Goal: Transaction & Acquisition: Subscribe to service/newsletter

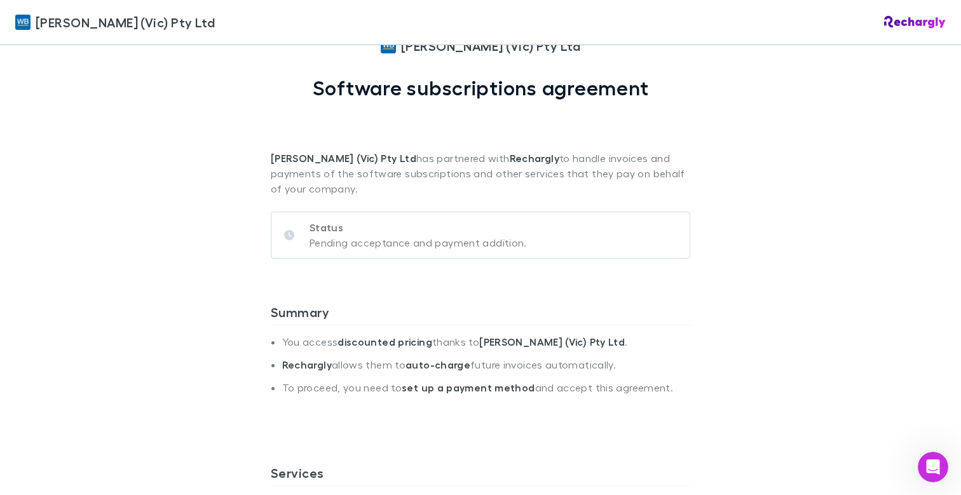
scroll to position [61, 0]
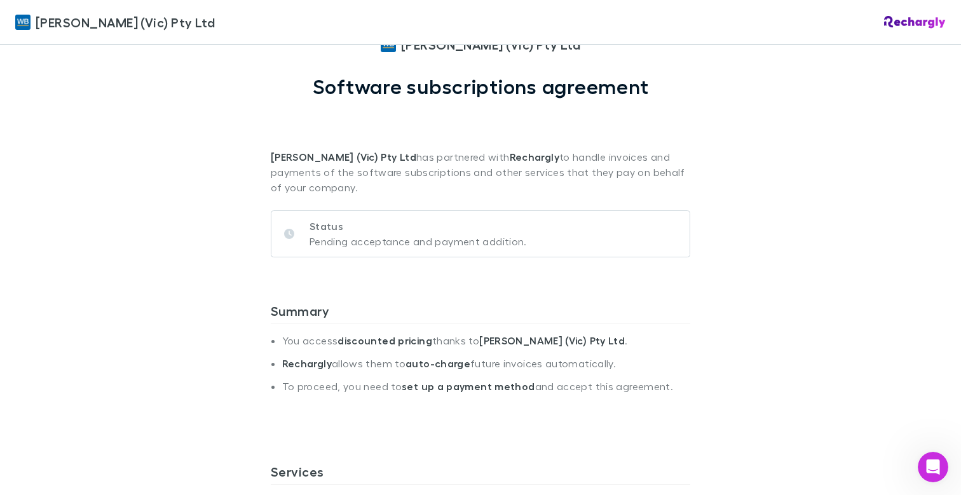
click at [413, 241] on p "Pending acceptance and payment addition." at bounding box center [418, 241] width 217 height 15
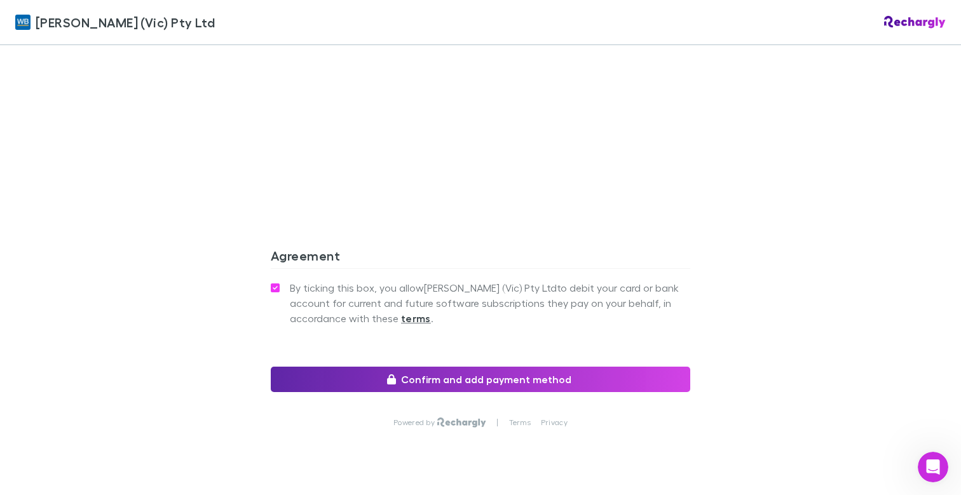
scroll to position [1186, 0]
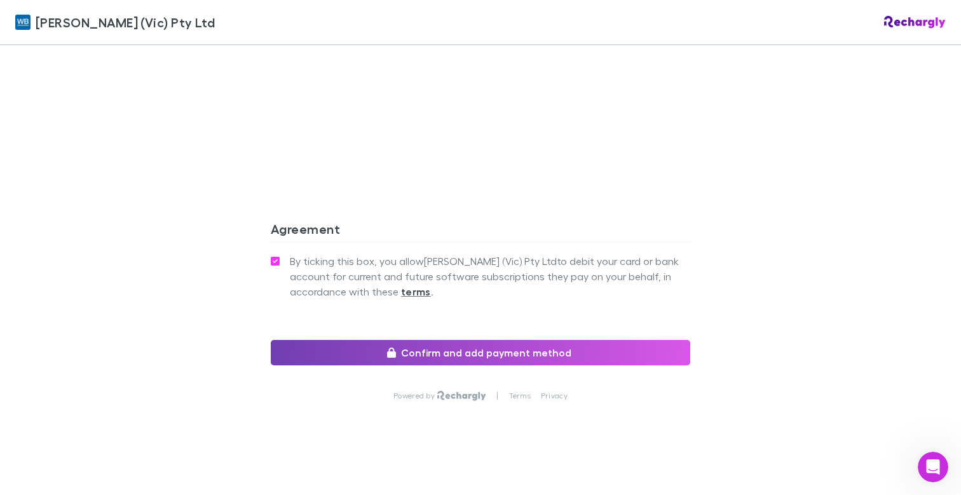
click at [565, 353] on button "Confirm and add payment method" at bounding box center [481, 352] width 420 height 25
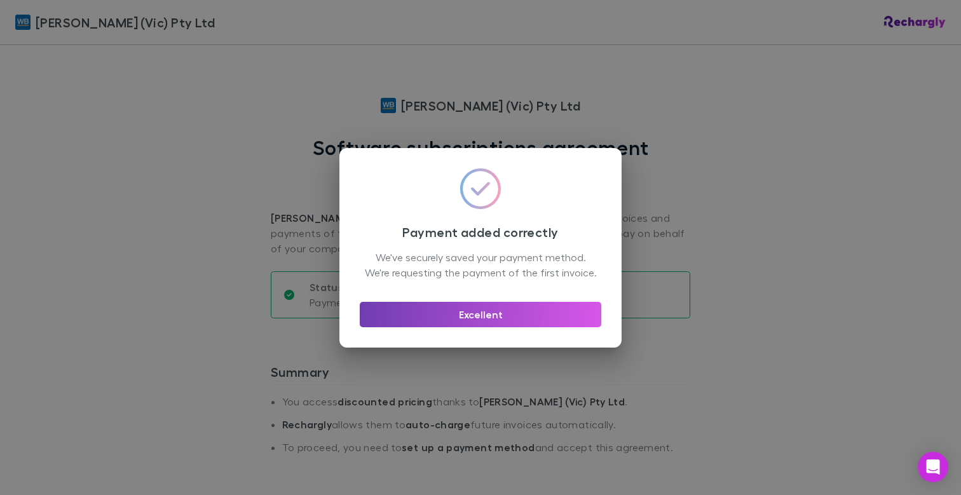
click at [437, 325] on button "Excellent" at bounding box center [481, 314] width 242 height 25
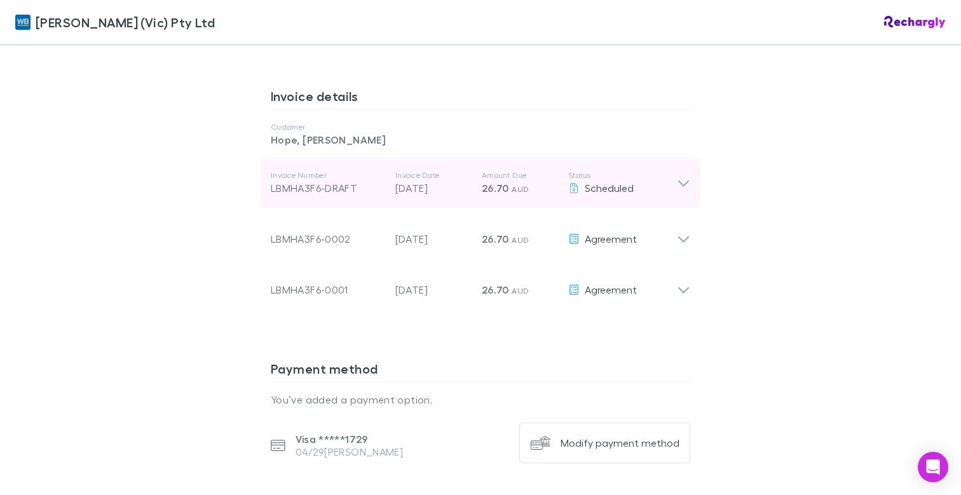
scroll to position [1043, 0]
